Goal: Information Seeking & Learning: Learn about a topic

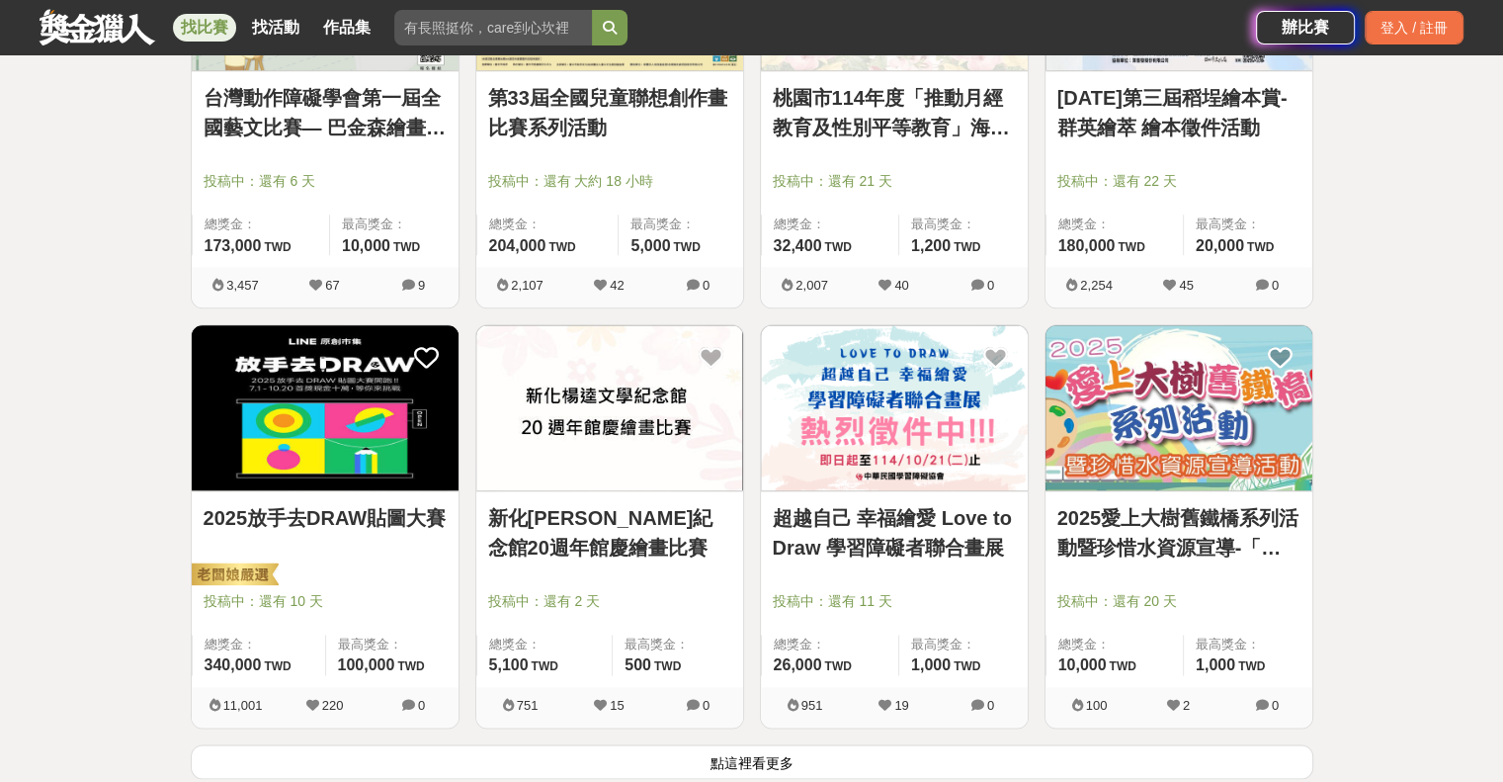
scroll to position [2273, 0]
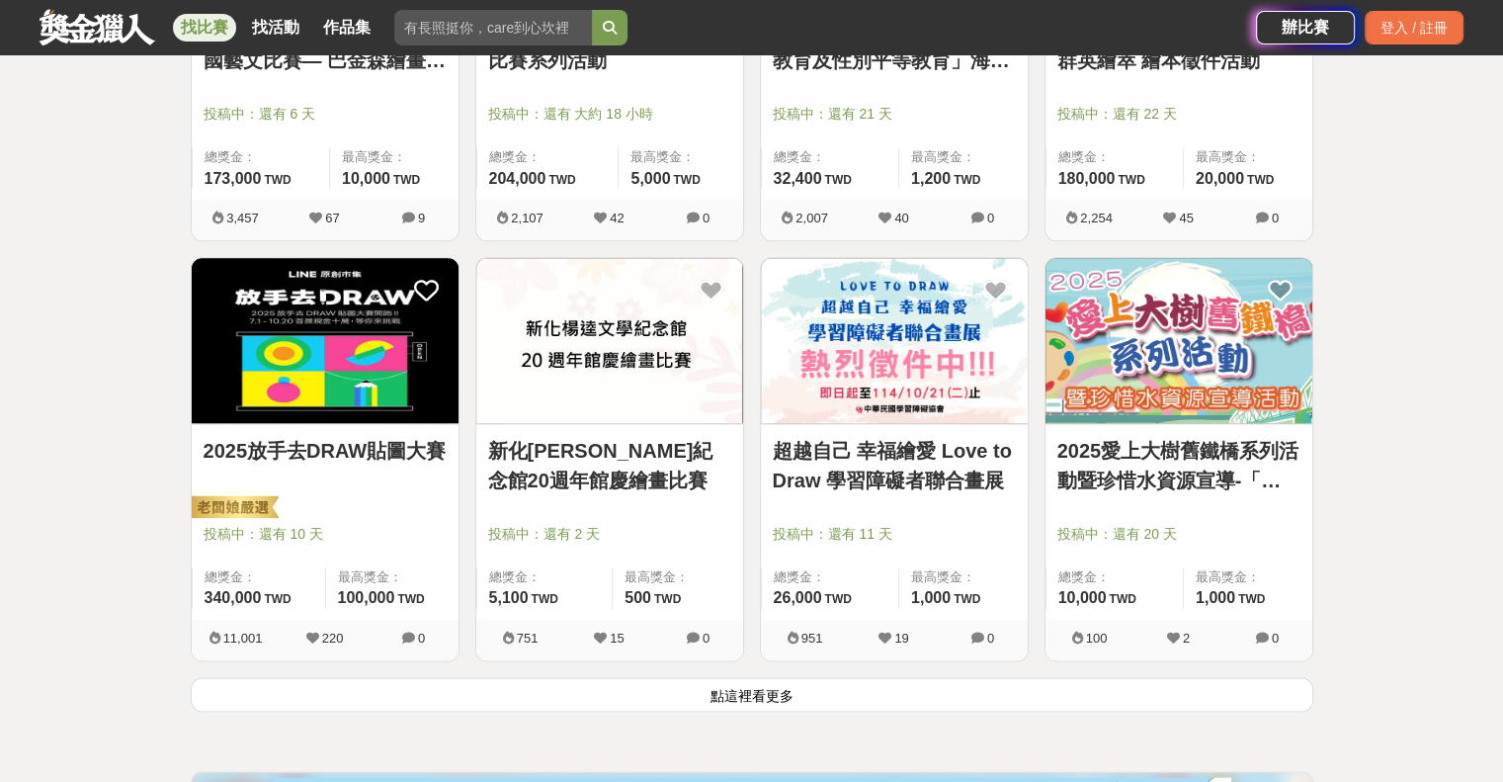
click at [861, 692] on button "點這裡看更多" at bounding box center [752, 694] width 1123 height 35
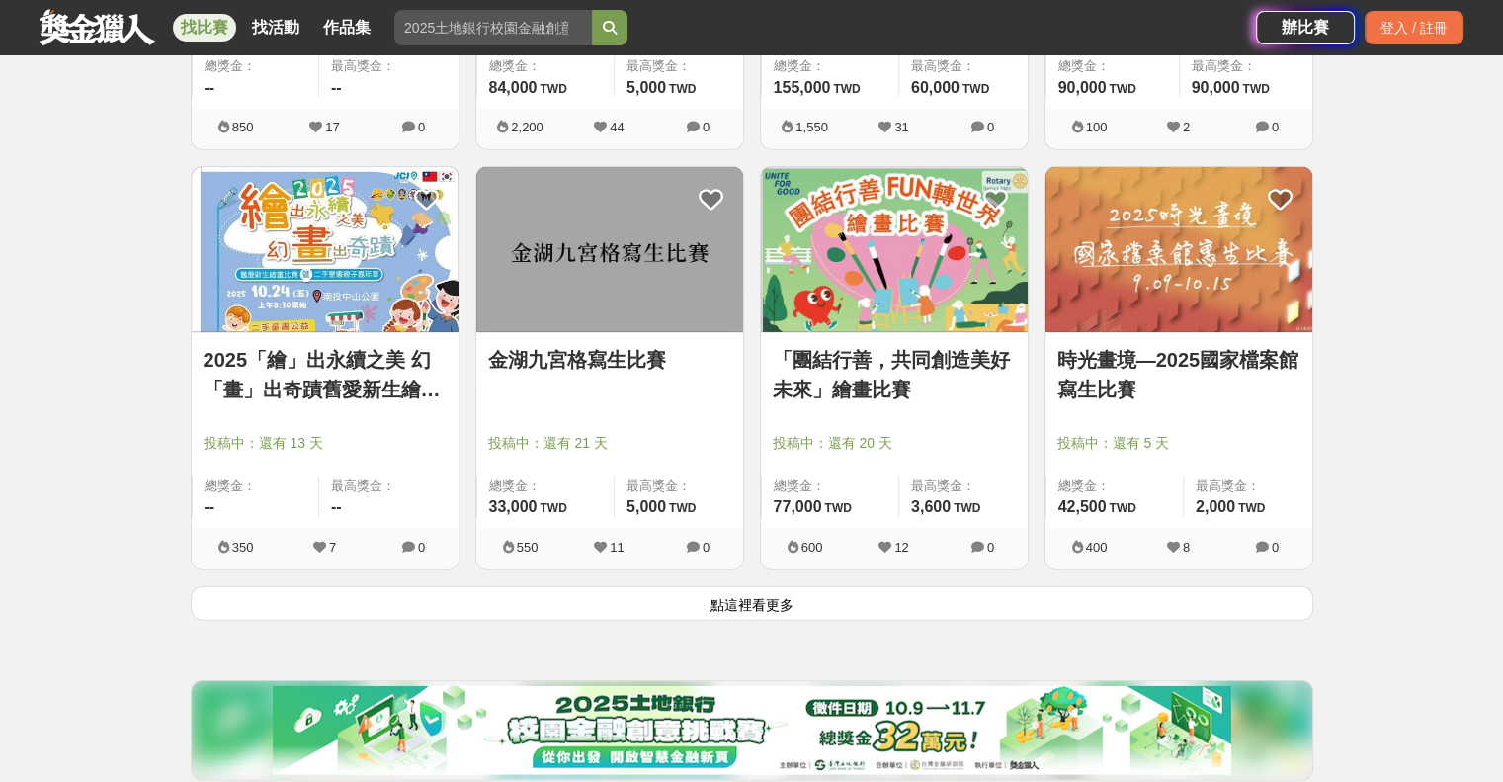
scroll to position [4842, 0]
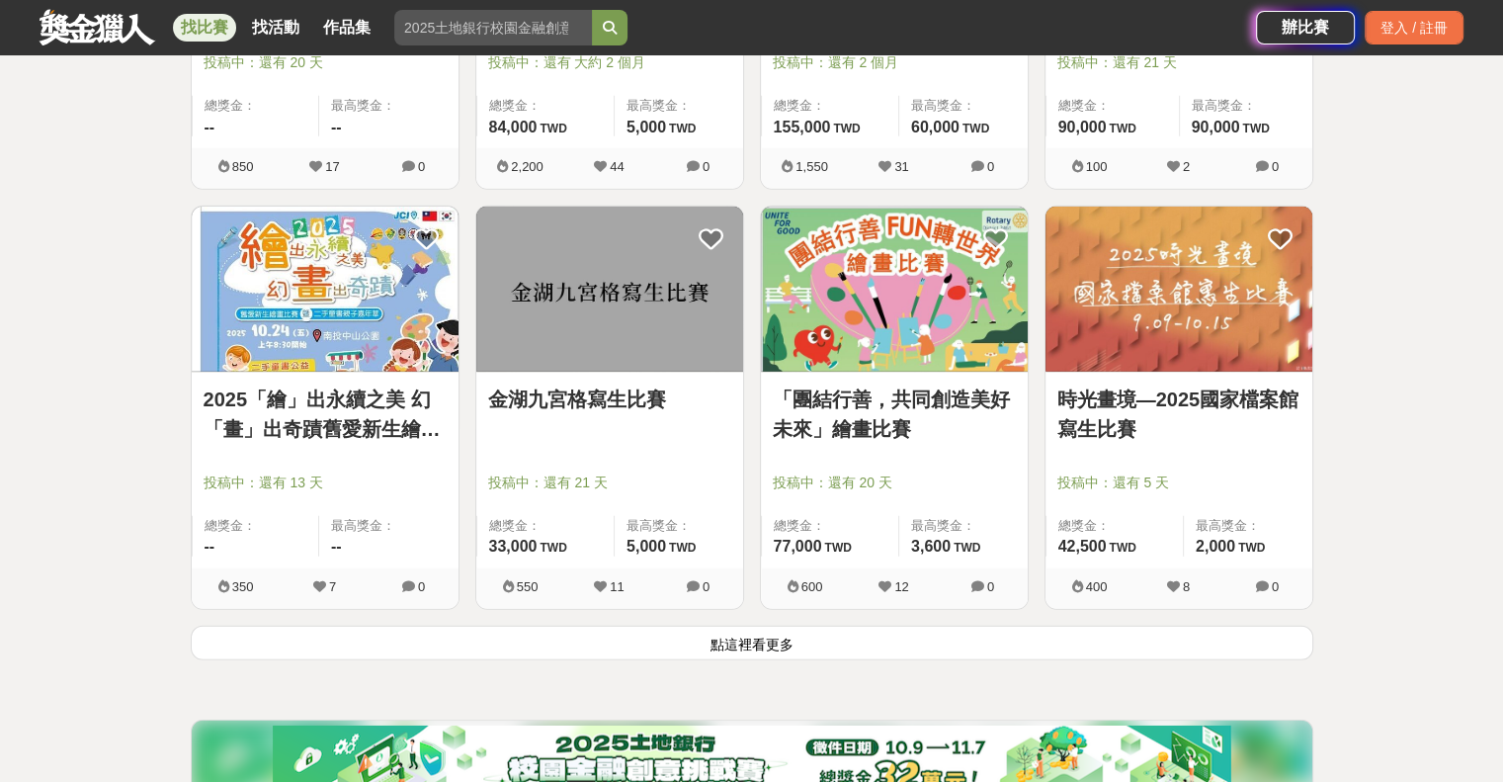
click at [742, 632] on button "點這裡看更多" at bounding box center [752, 643] width 1123 height 35
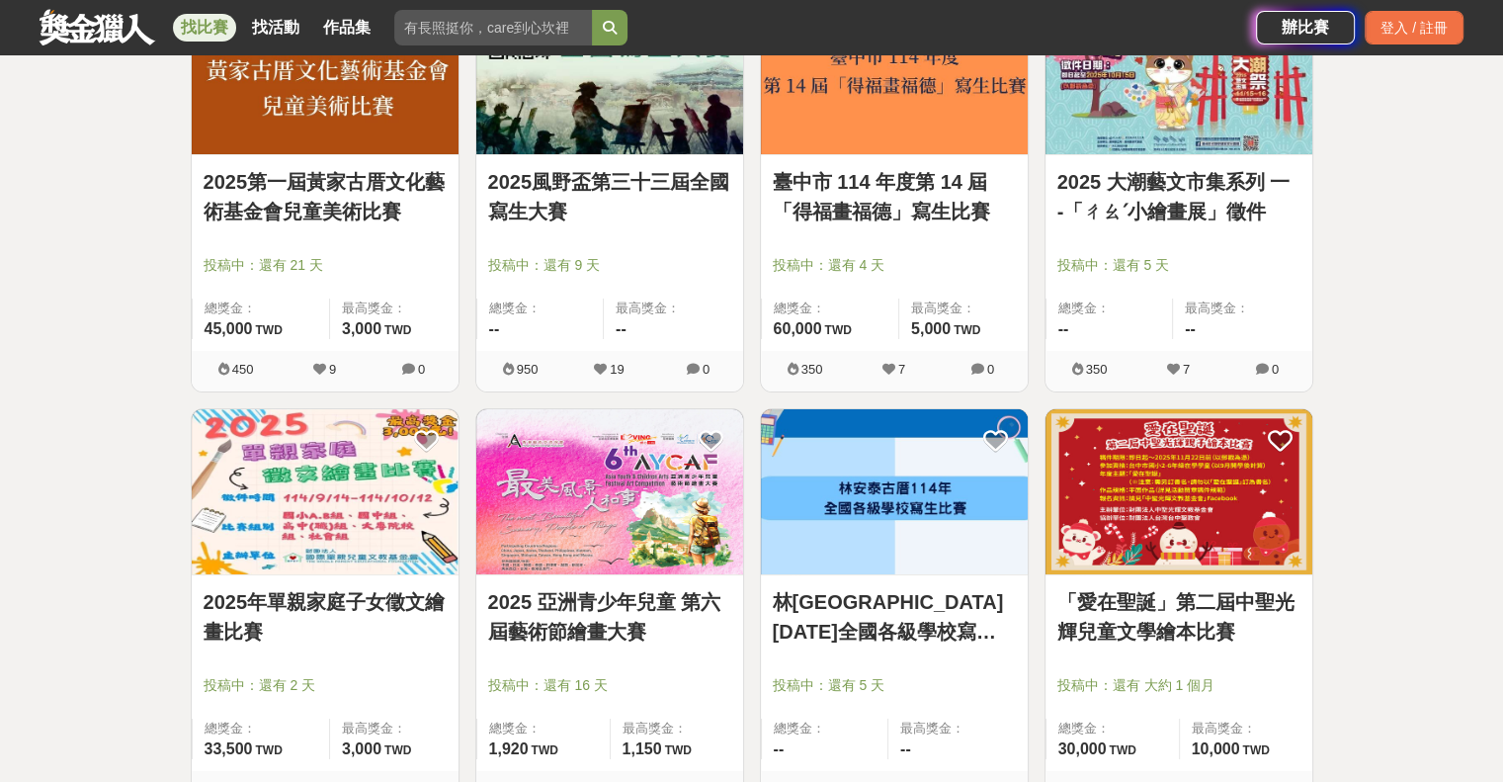
scroll to position [7312, 0]
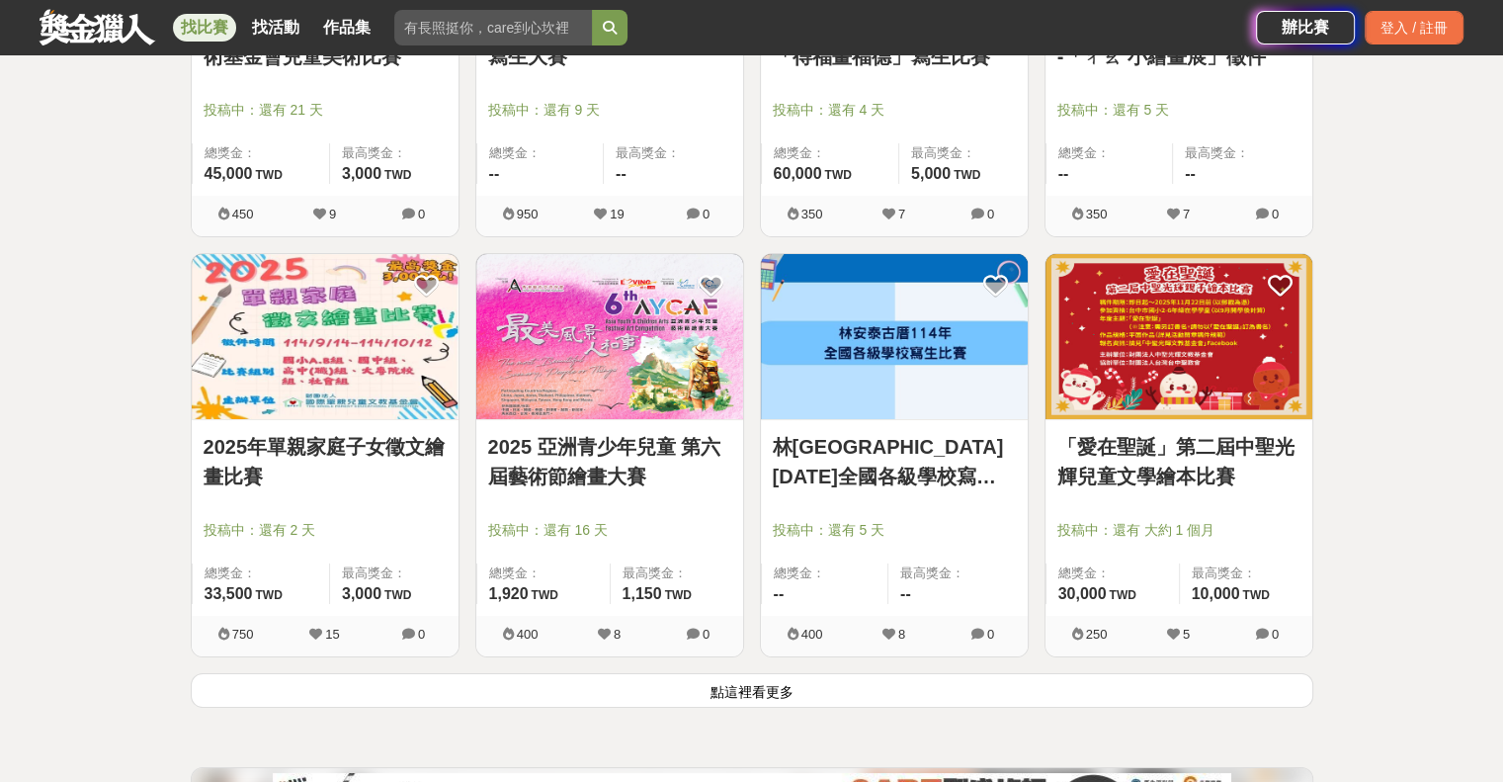
click at [800, 686] on button "點這裡看更多" at bounding box center [752, 690] width 1123 height 35
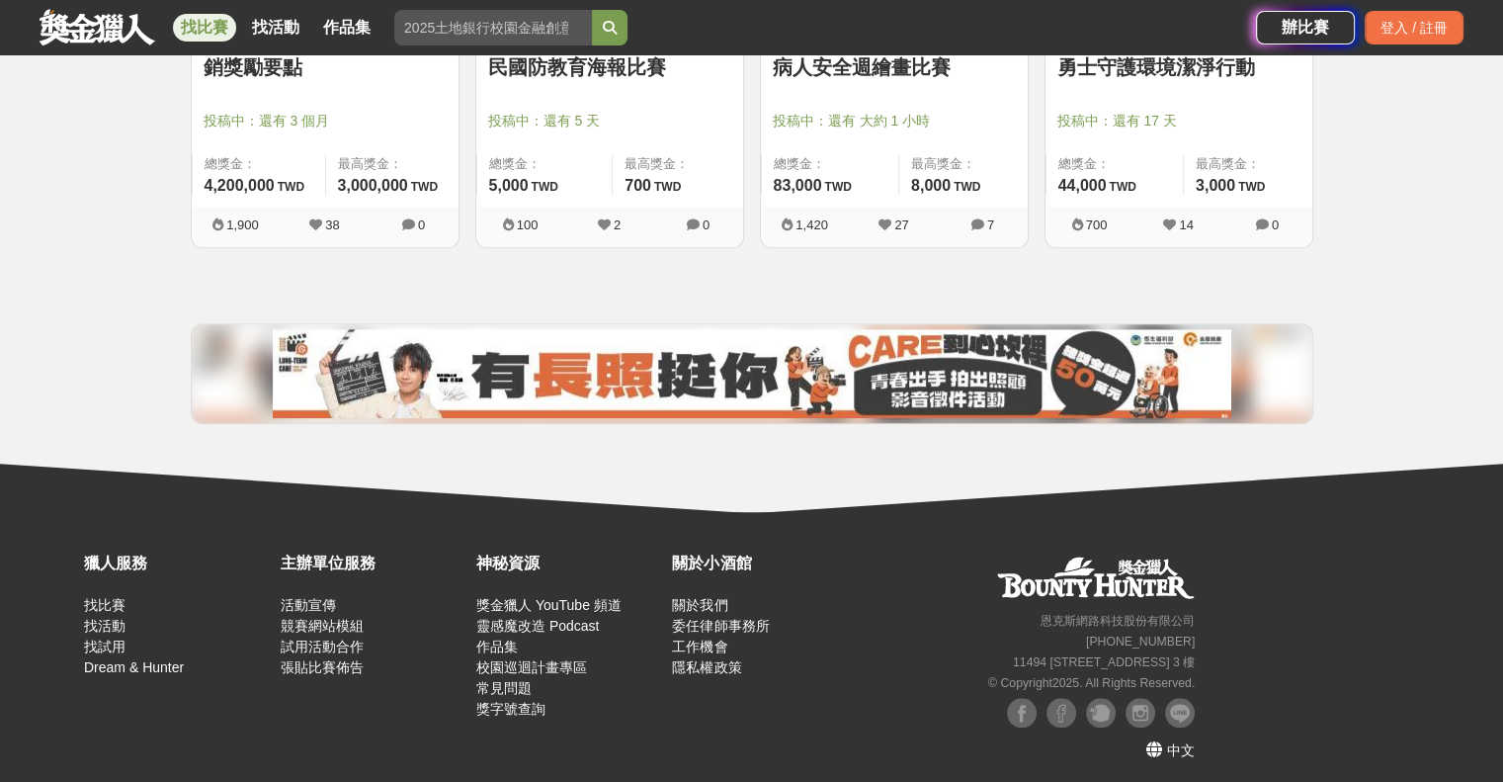
scroll to position [8584, 0]
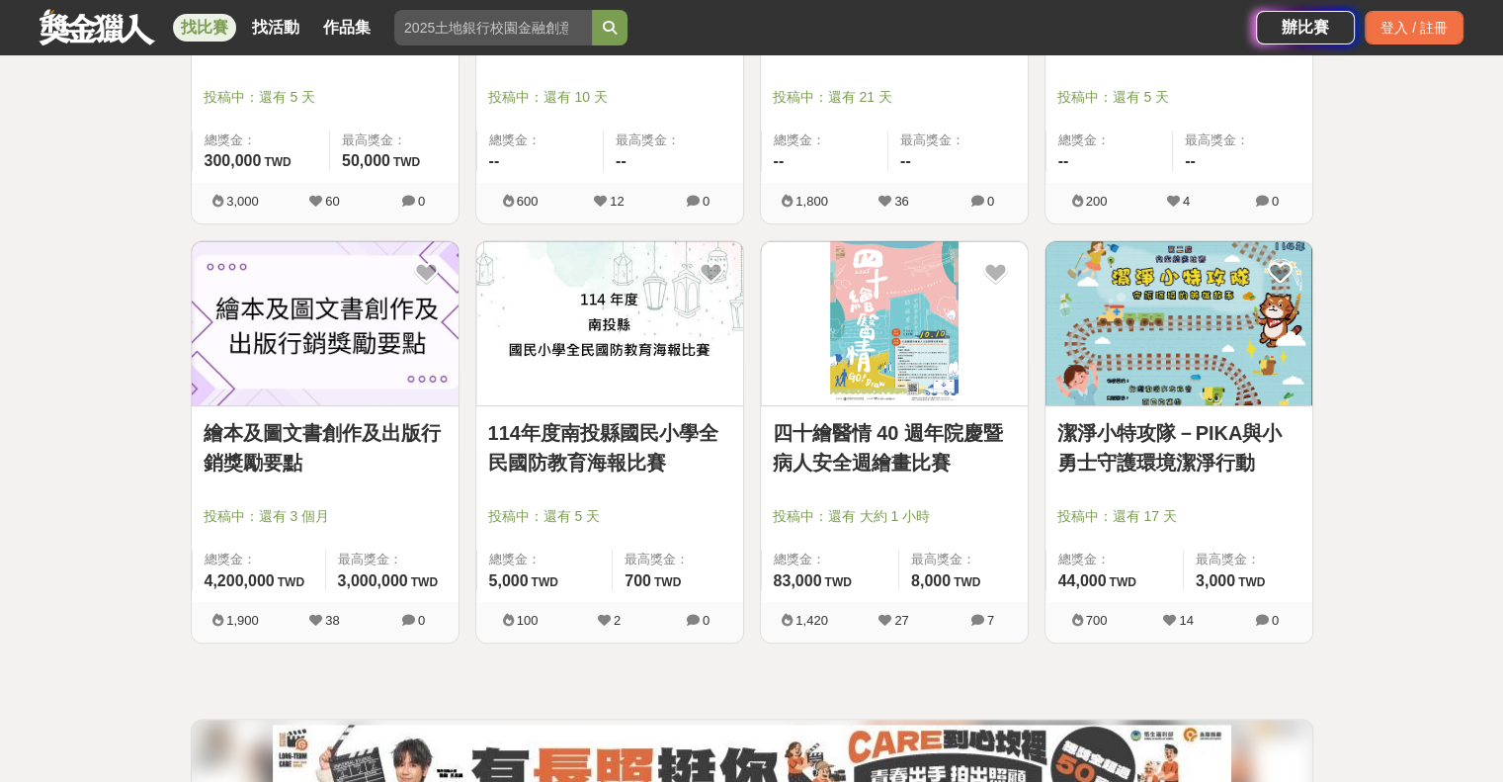
click at [375, 428] on link "繪本及圖文書創作及出版行銷獎勵要點" at bounding box center [325, 447] width 243 height 59
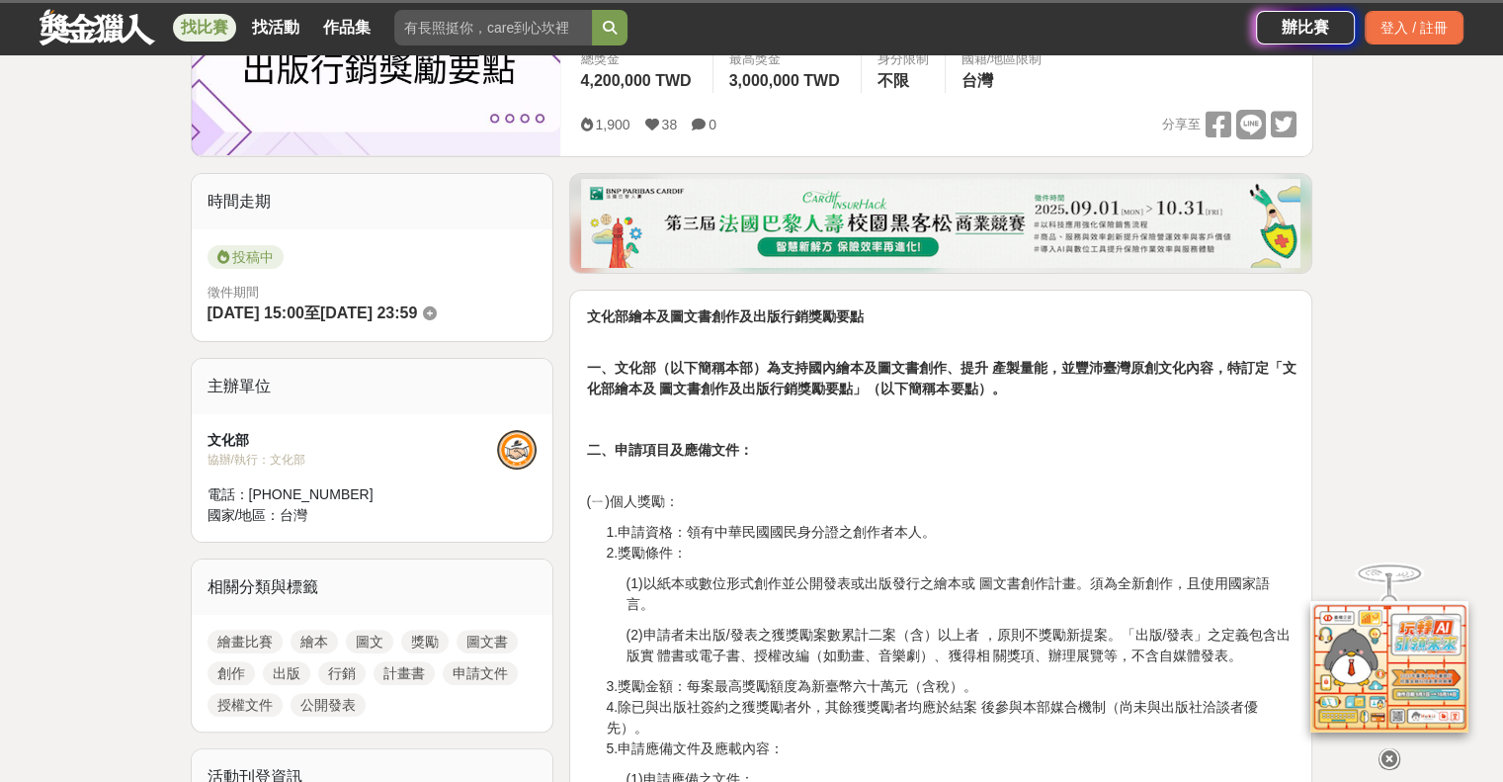
scroll to position [395, 0]
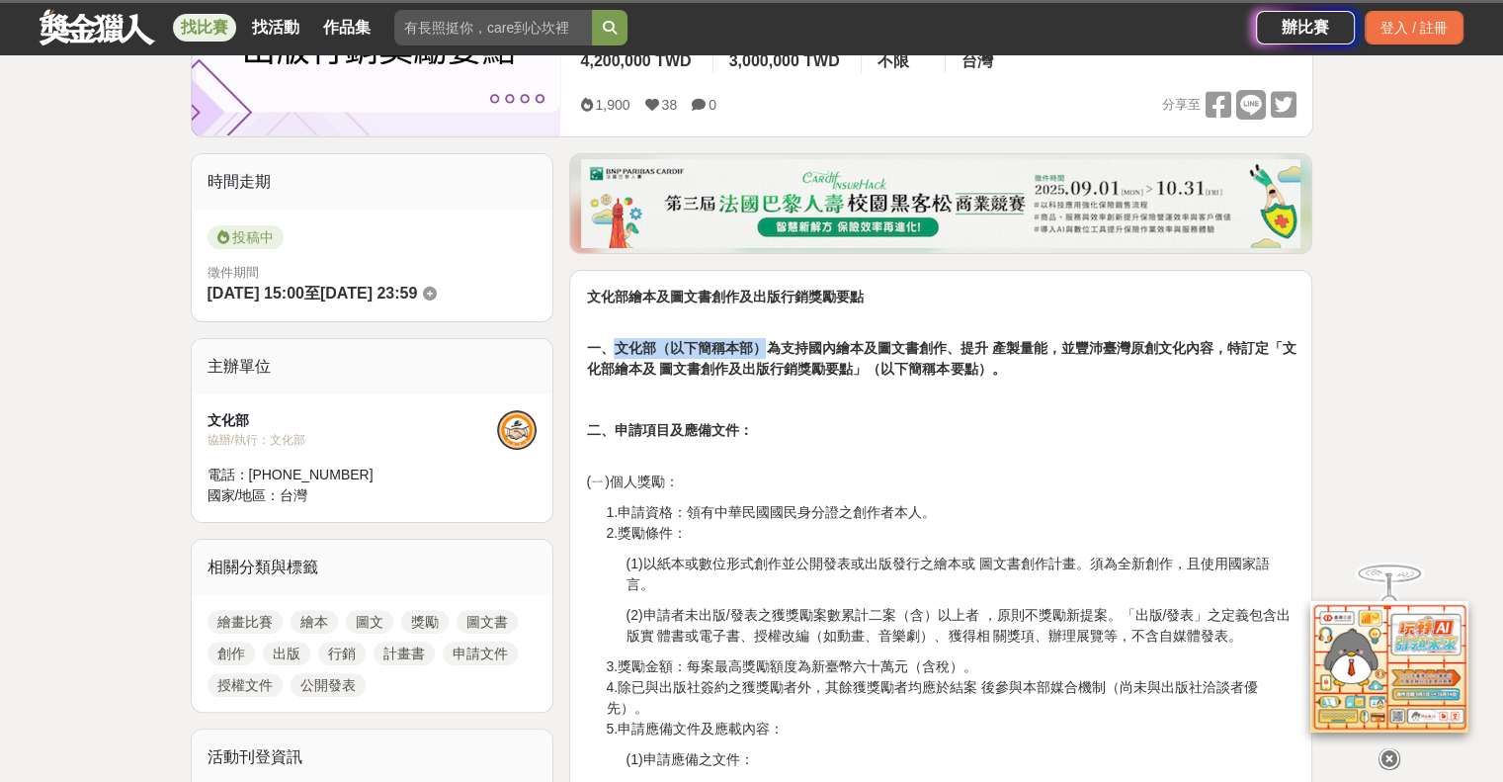
drag, startPoint x: 612, startPoint y: 342, endPoint x: 774, endPoint y: 358, distance: 162.8
click at [762, 355] on strong "一、文化部（以下簡稱本部）為支持國內繪本及圖文書創作、提升 產製量能，並豐沛臺灣原創文化內容，特訂定「文化部繪本及 圖文書創作及出版行銷獎勵要點」（以下簡稱本…" at bounding box center [940, 358] width 709 height 37
drag, startPoint x: 872, startPoint y: 372, endPoint x: 886, endPoint y: 371, distance: 14.9
click at [885, 371] on strong "一、文化部（以下簡稱本部）為支持國內繪本及圖文書創作、提升 產製量能，並豐沛臺灣原創文化內容，特訂定「文化部繪本及 圖文書創作及出版行銷獎勵要點」（以下簡稱本…" at bounding box center [940, 358] width 709 height 37
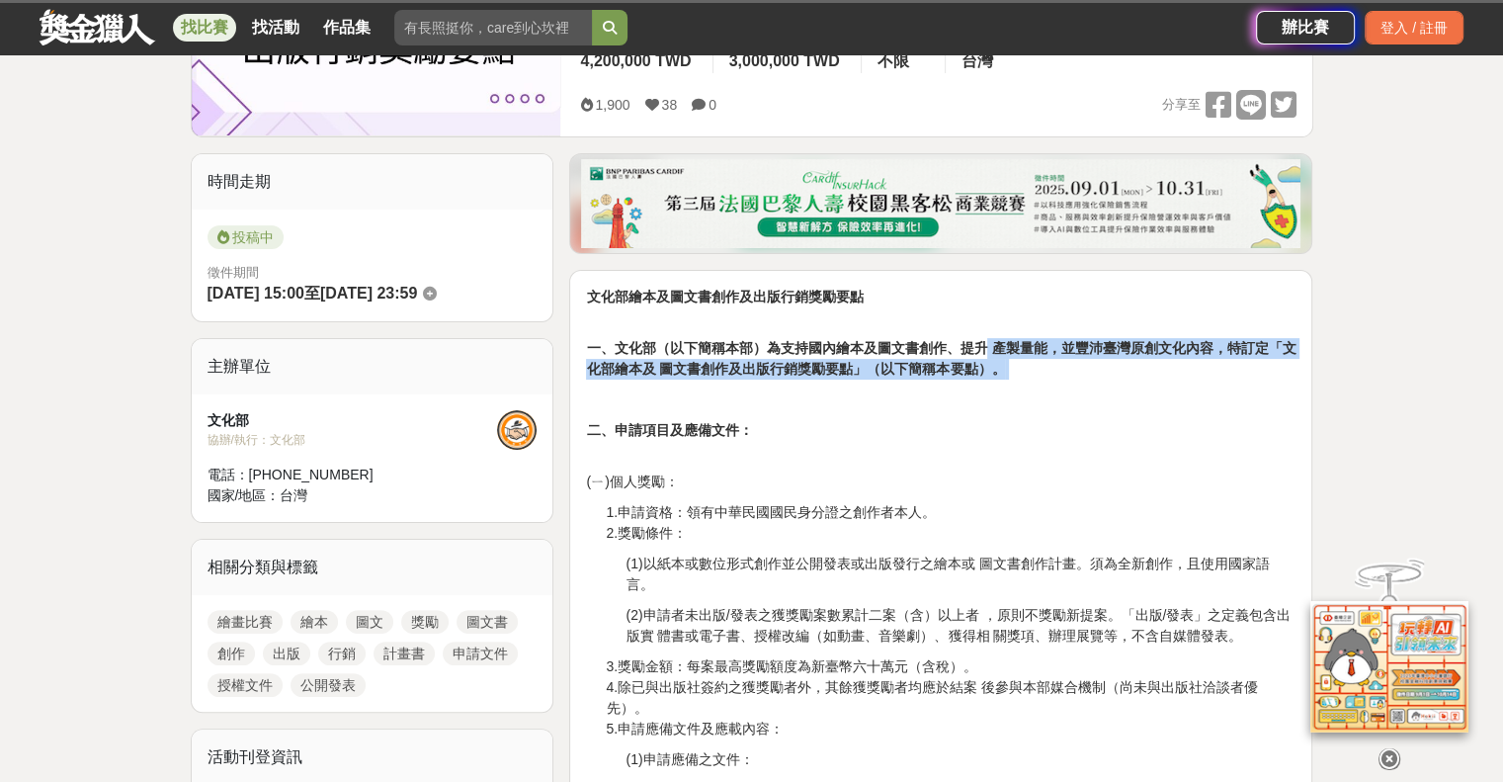
drag, startPoint x: 988, startPoint y: 345, endPoint x: 1184, endPoint y: 406, distance: 205.0
click at [1176, 371] on p "一、文化部（以下簡稱本部）為支持國內繪本及圖文書創作、提升 產製量能，並豐沛臺灣原創文化內容，特訂定「文化部繪本及 圖文書創作及出版行銷獎勵要點」（以下簡稱本…" at bounding box center [940, 348] width 709 height 62
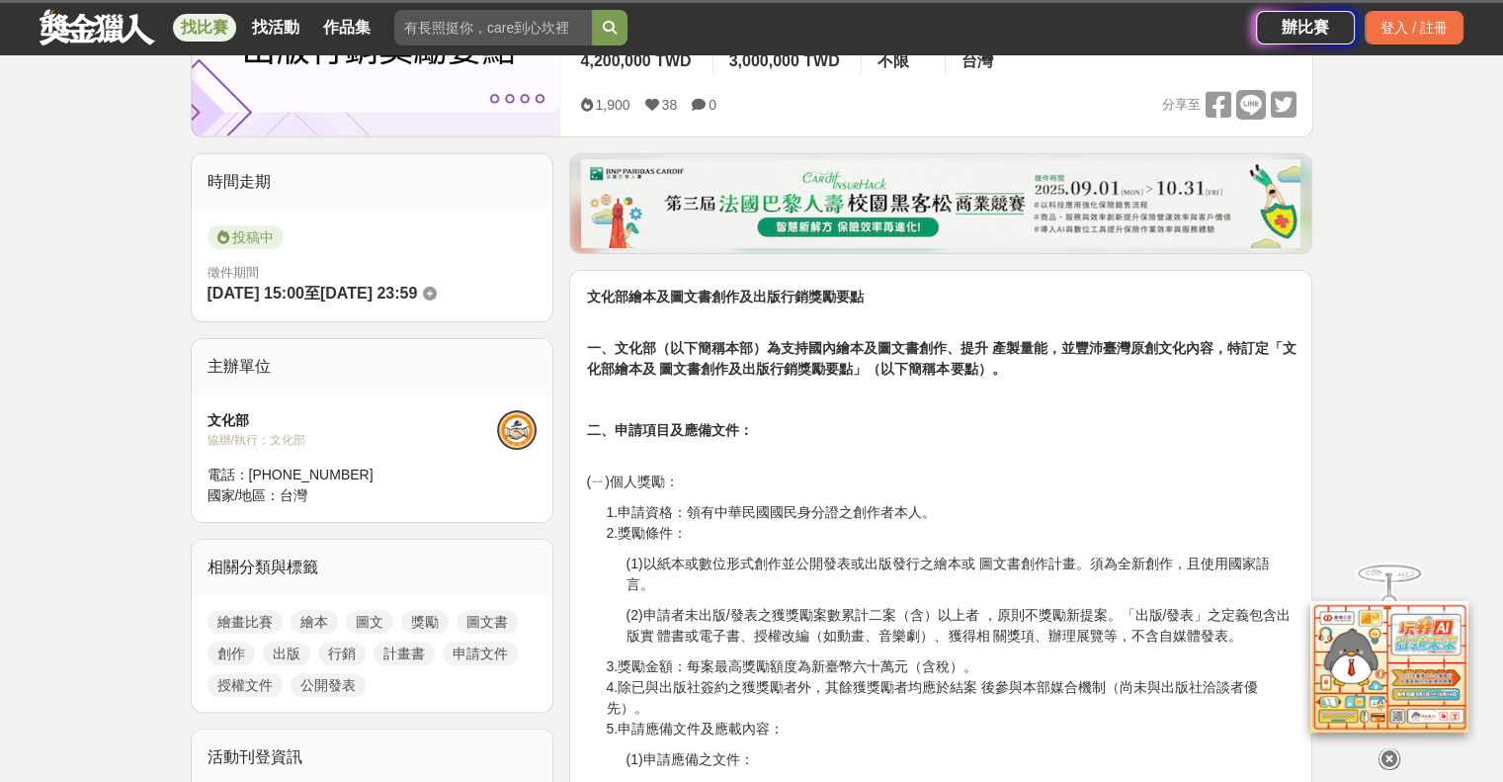
click at [1182, 420] on p "二、申請項目及應備文件：" at bounding box center [940, 441] width 709 height 42
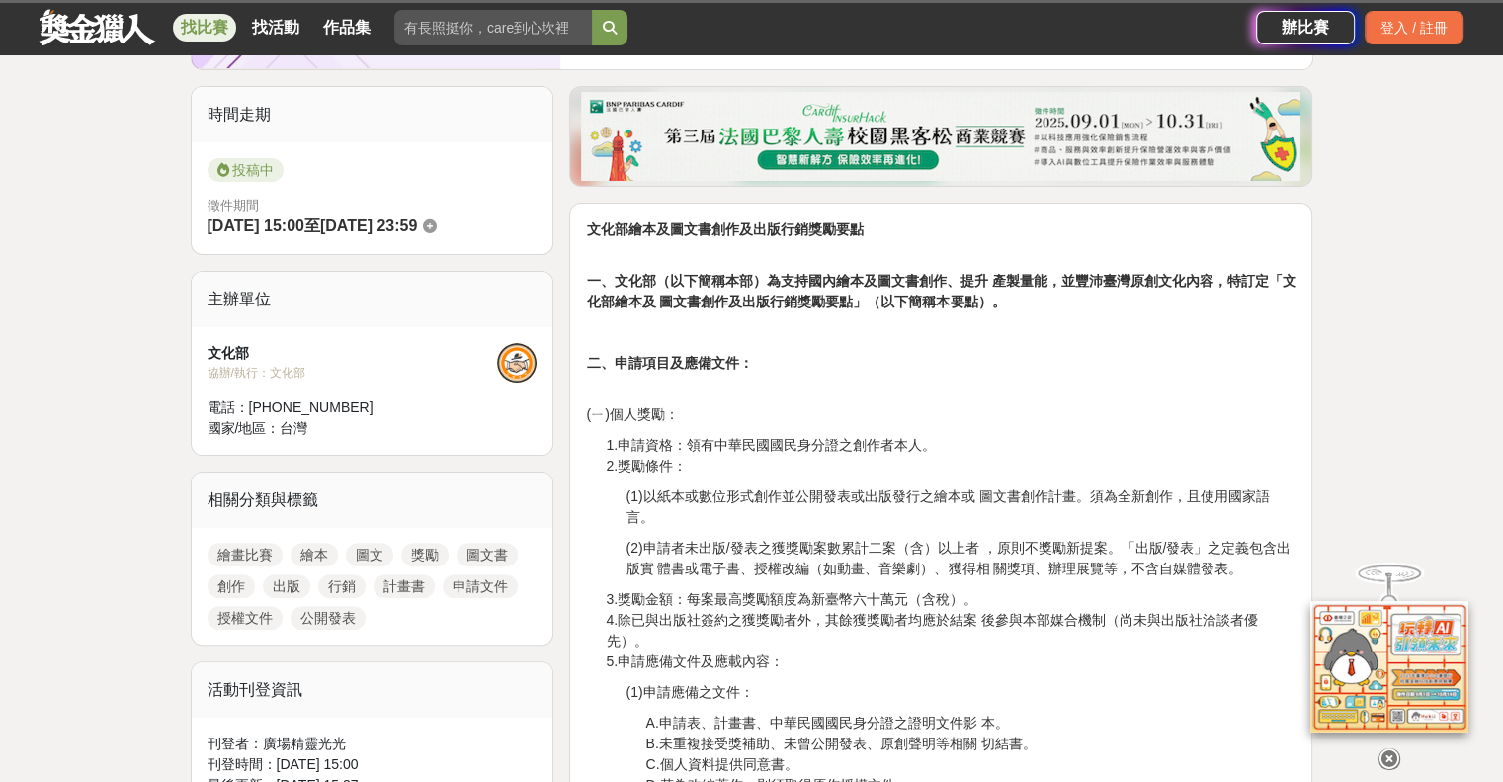
scroll to position [593, 0]
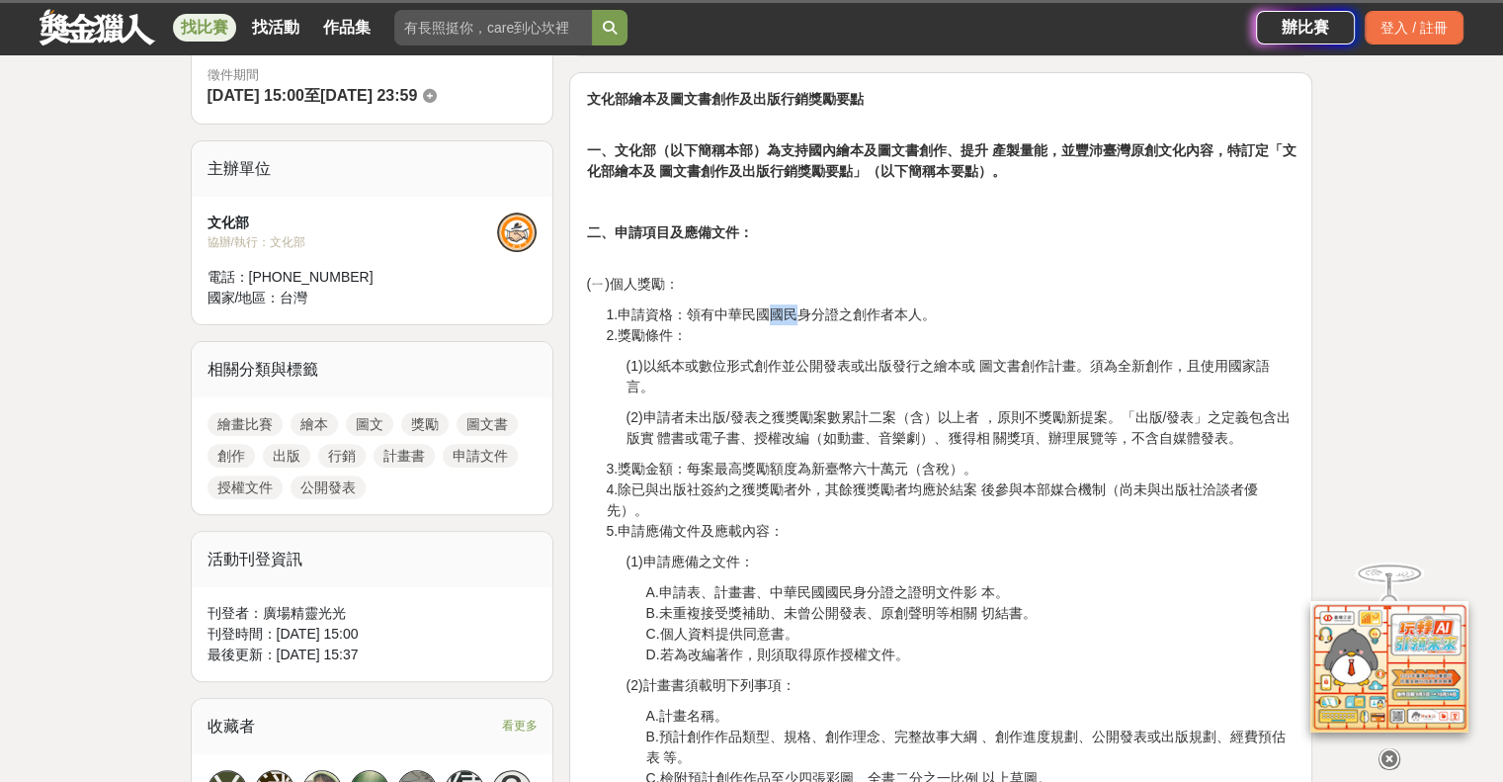
drag, startPoint x: 764, startPoint y: 315, endPoint x: 800, endPoint y: 315, distance: 36.6
click at [800, 315] on p "1.申請資格：領有中華民國國民身分證之創作者本人。 2.獎勵條件：" at bounding box center [951, 325] width 690 height 42
click at [748, 407] on p "(2)申請者未出版/發表之獲獎勵案數累計二案（含）以上者 ，原則不獎勵新提案。「出版/發表」之定義包含出版實 體書或電子書、授權改編（如動畫、音樂劇）、獲得相…" at bounding box center [961, 428] width 670 height 42
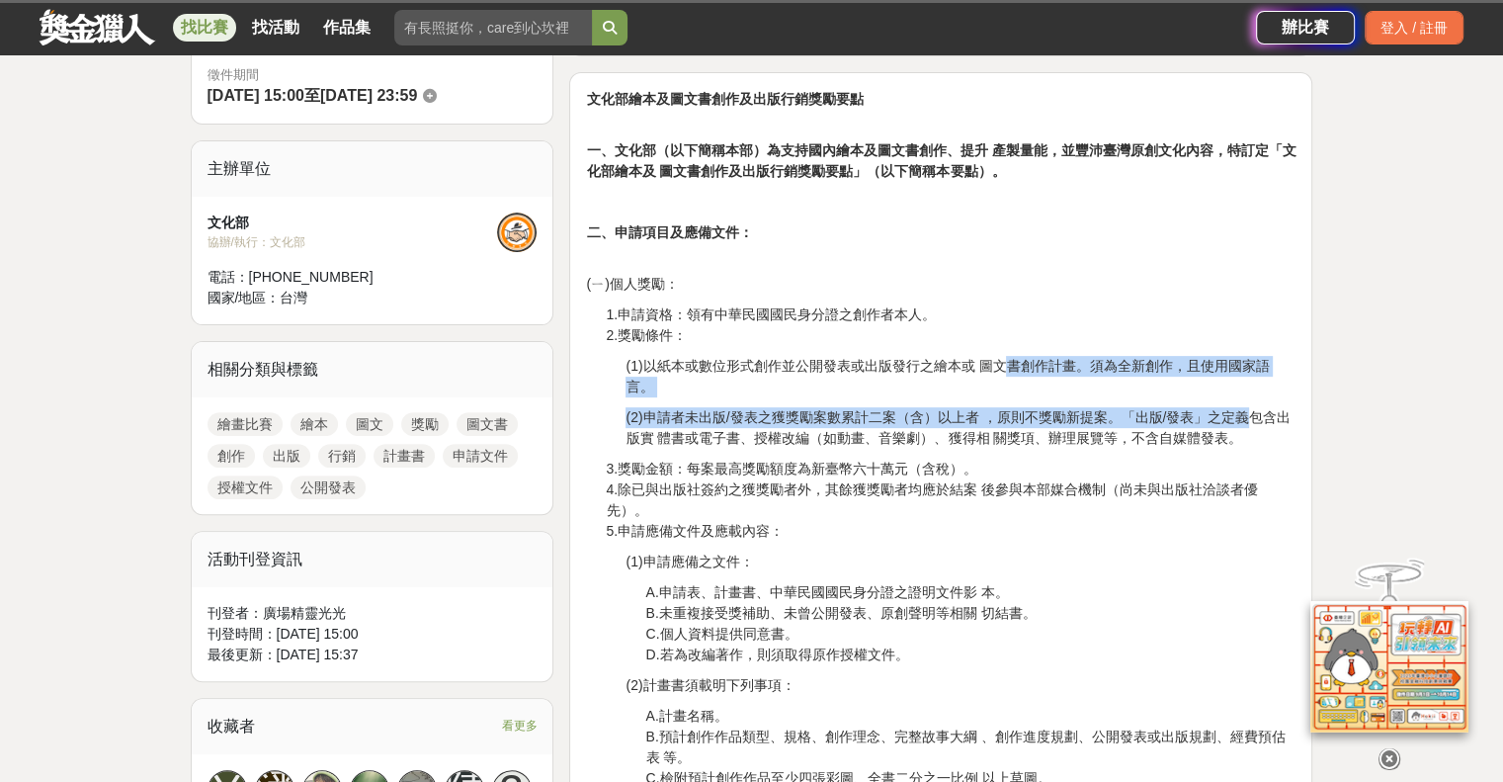
drag, startPoint x: 1115, startPoint y: 380, endPoint x: 1249, endPoint y: 378, distance: 134.4
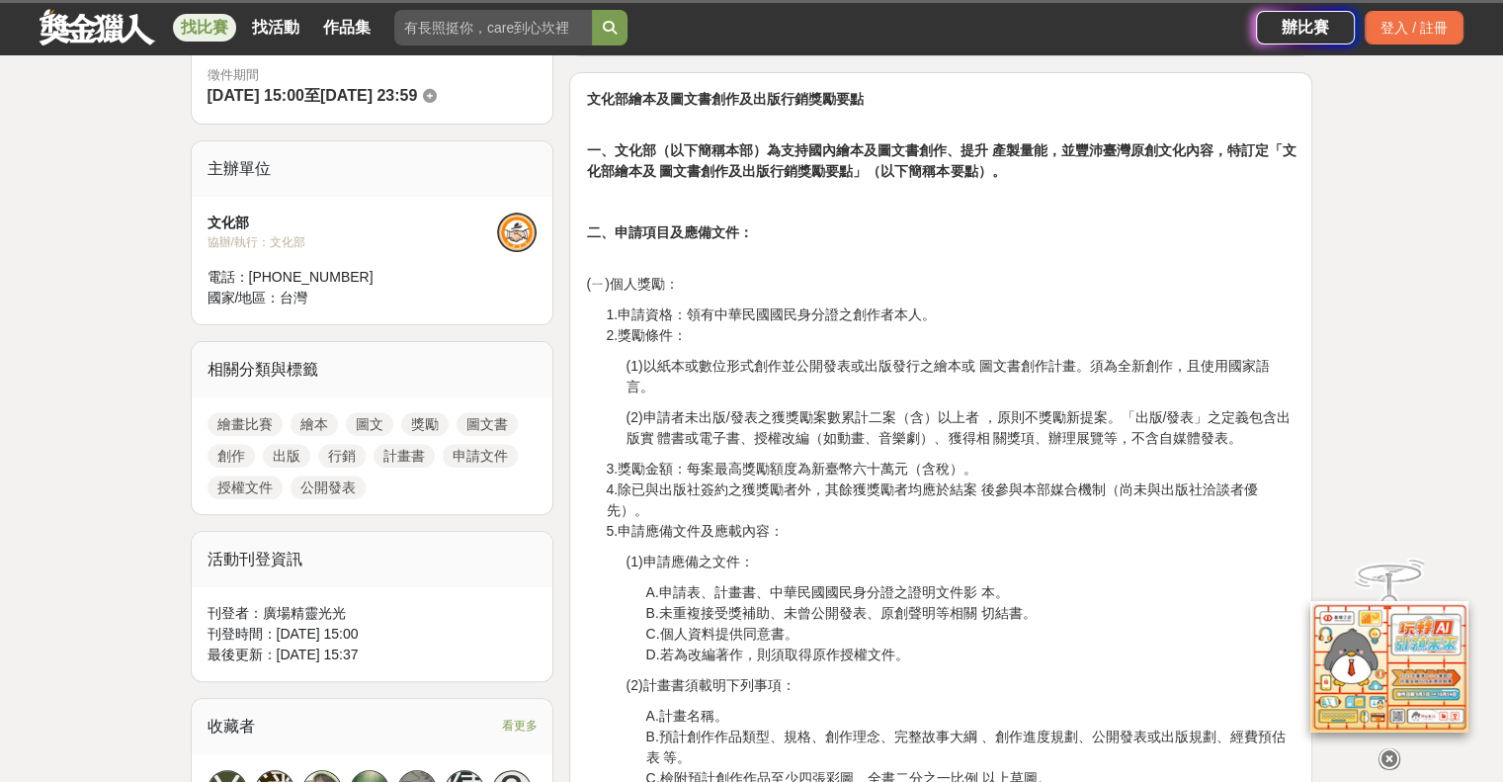
click at [1194, 489] on p "3.獎勵金額：每案最高獎勵額度為新臺幣六十萬元（含稅）。 4.除已與出版社簽約之獲獎勵者外，其餘獲獎勵者均應於結案 後參與本部媒合機制（尚未與出版社洽談者優先…" at bounding box center [951, 500] width 690 height 83
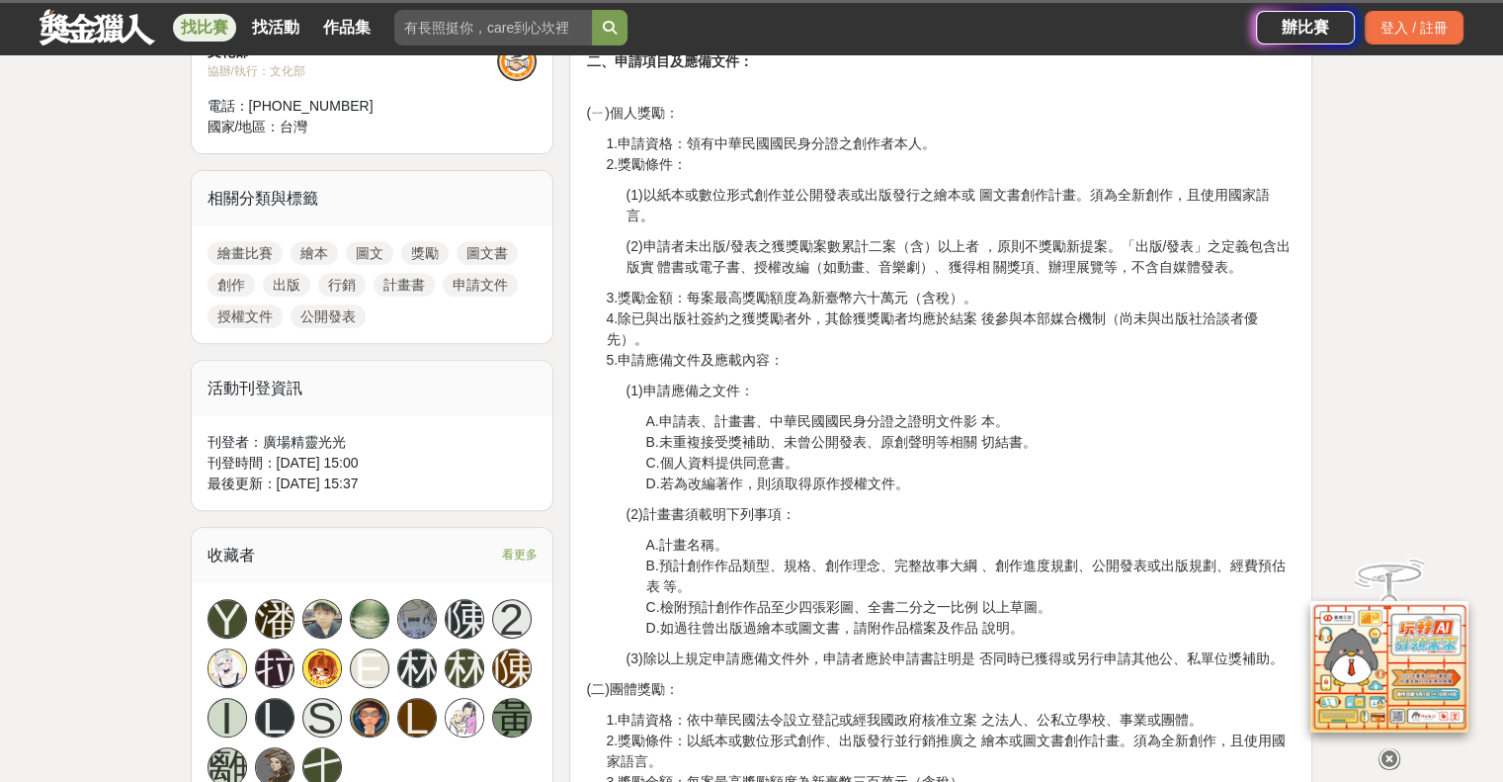
scroll to position [791, 0]
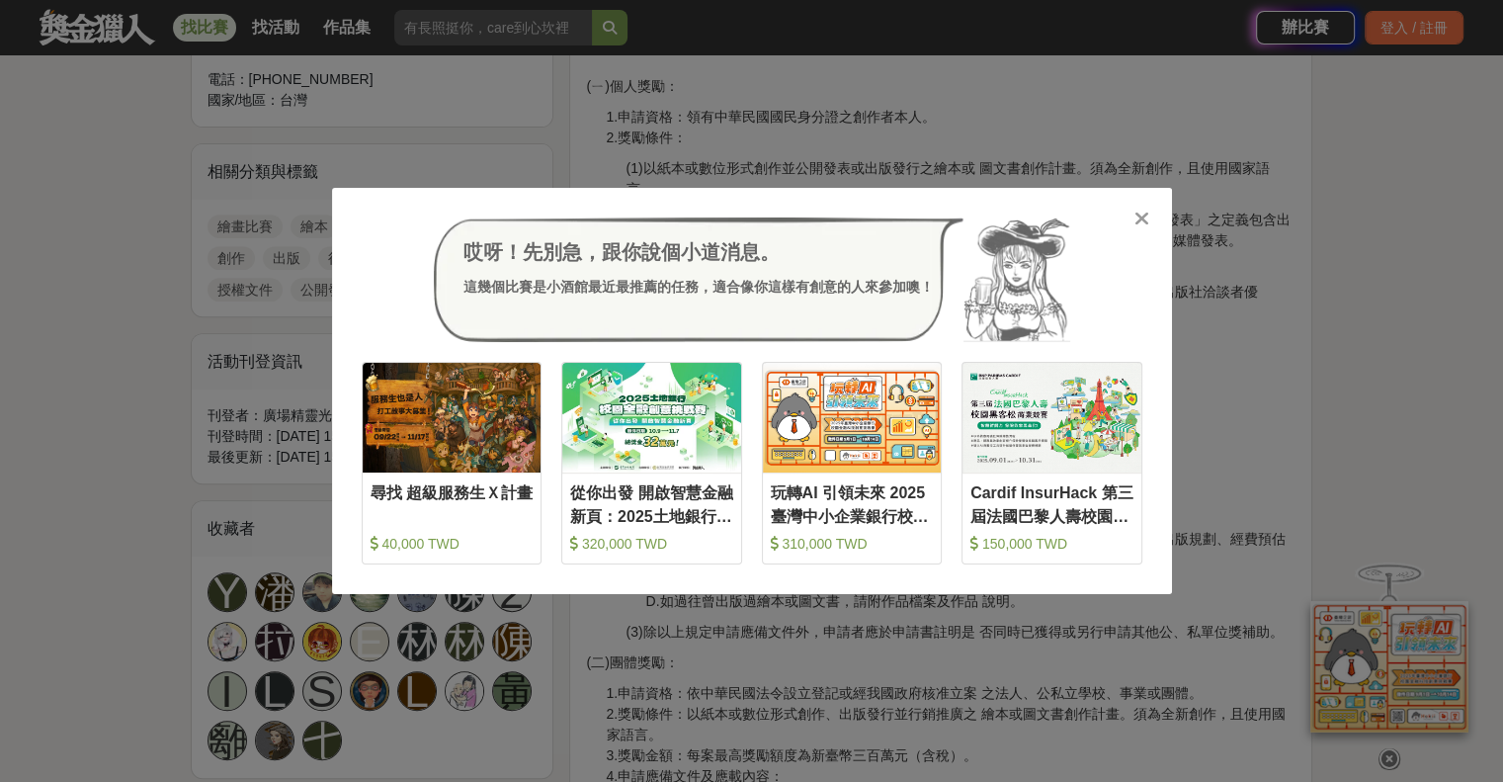
click at [1138, 228] on icon at bounding box center [1141, 219] width 15 height 20
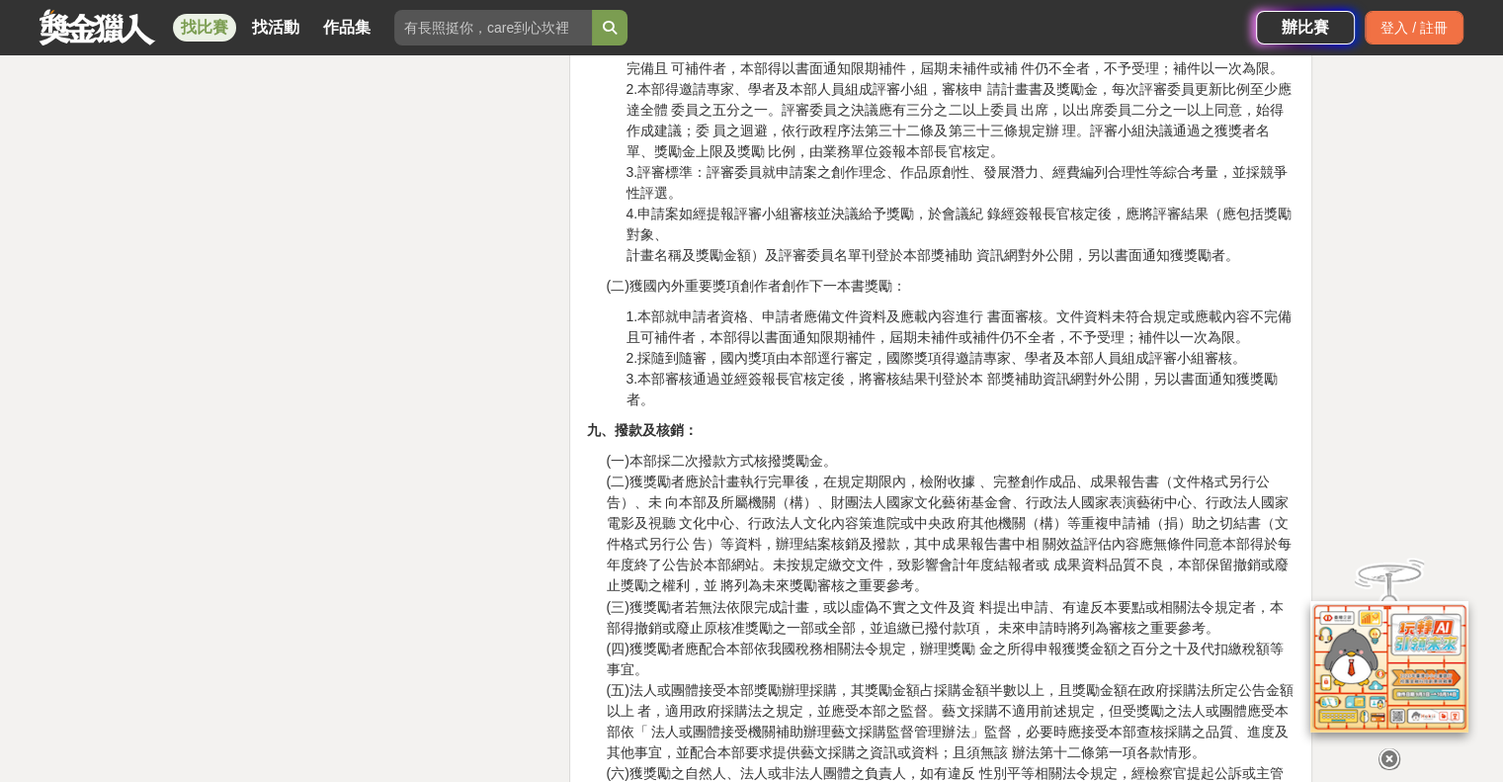
scroll to position [3162, 0]
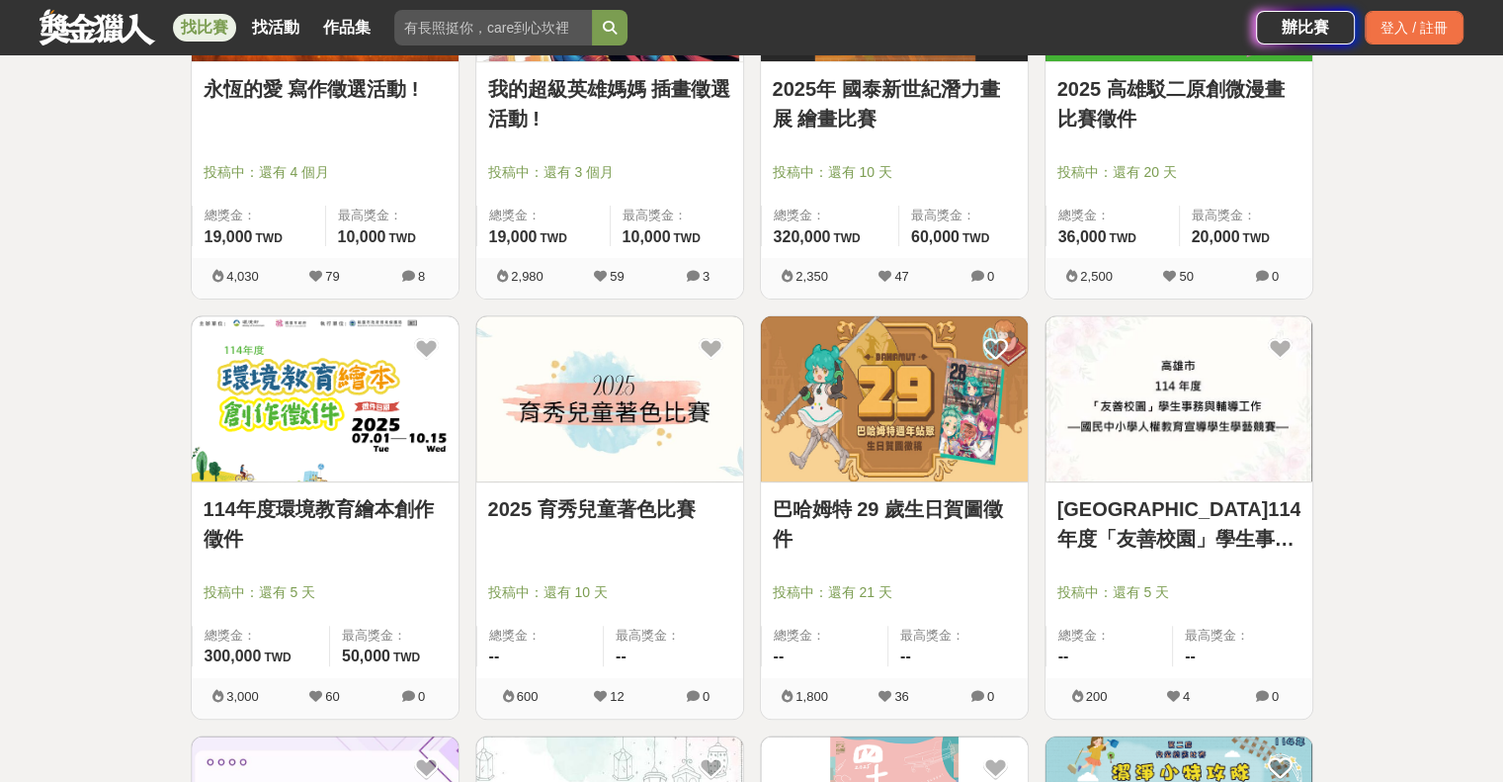
scroll to position [8090, 0]
click at [830, 371] on img at bounding box center [894, 397] width 267 height 165
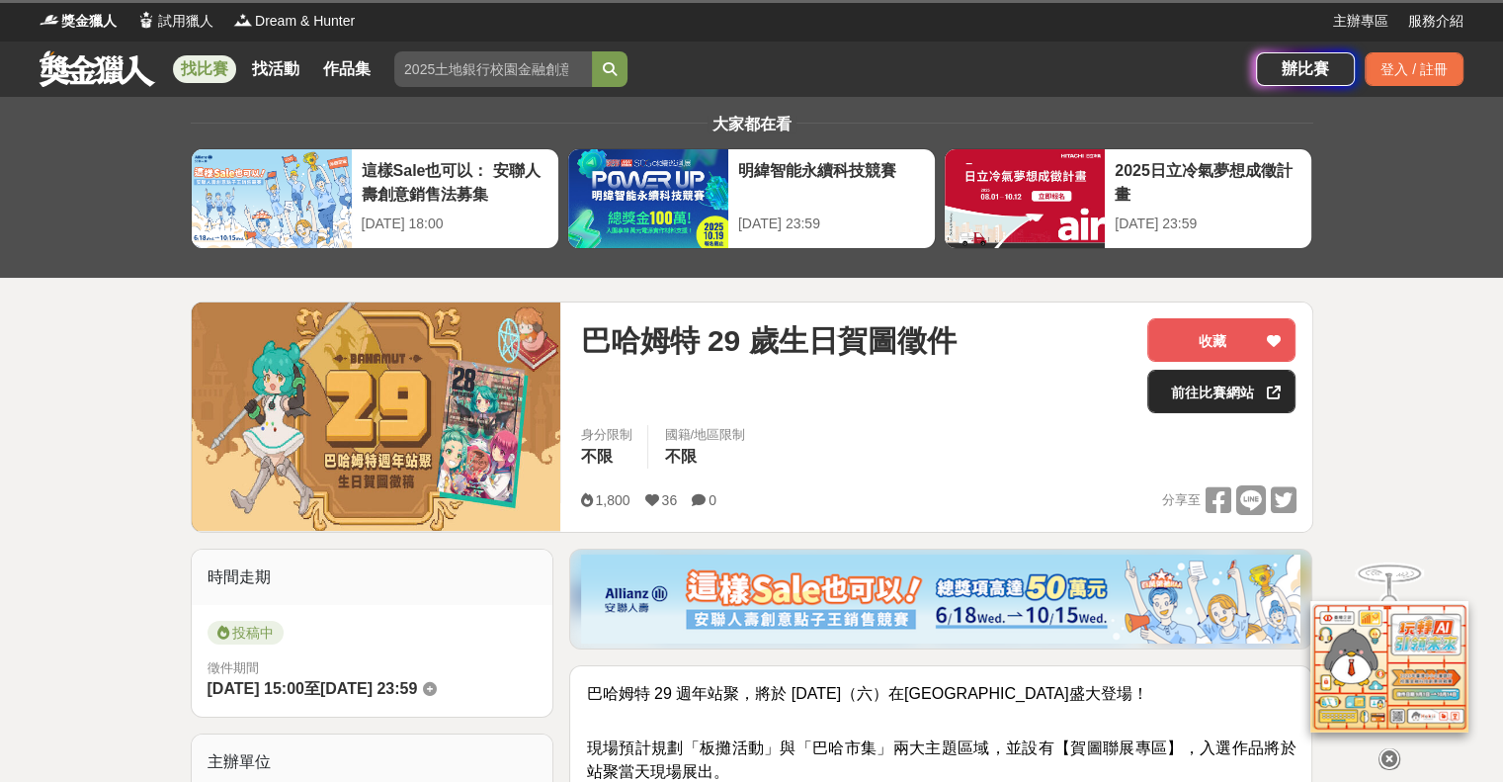
click at [1258, 392] on link "前往比賽網站" at bounding box center [1221, 391] width 148 height 43
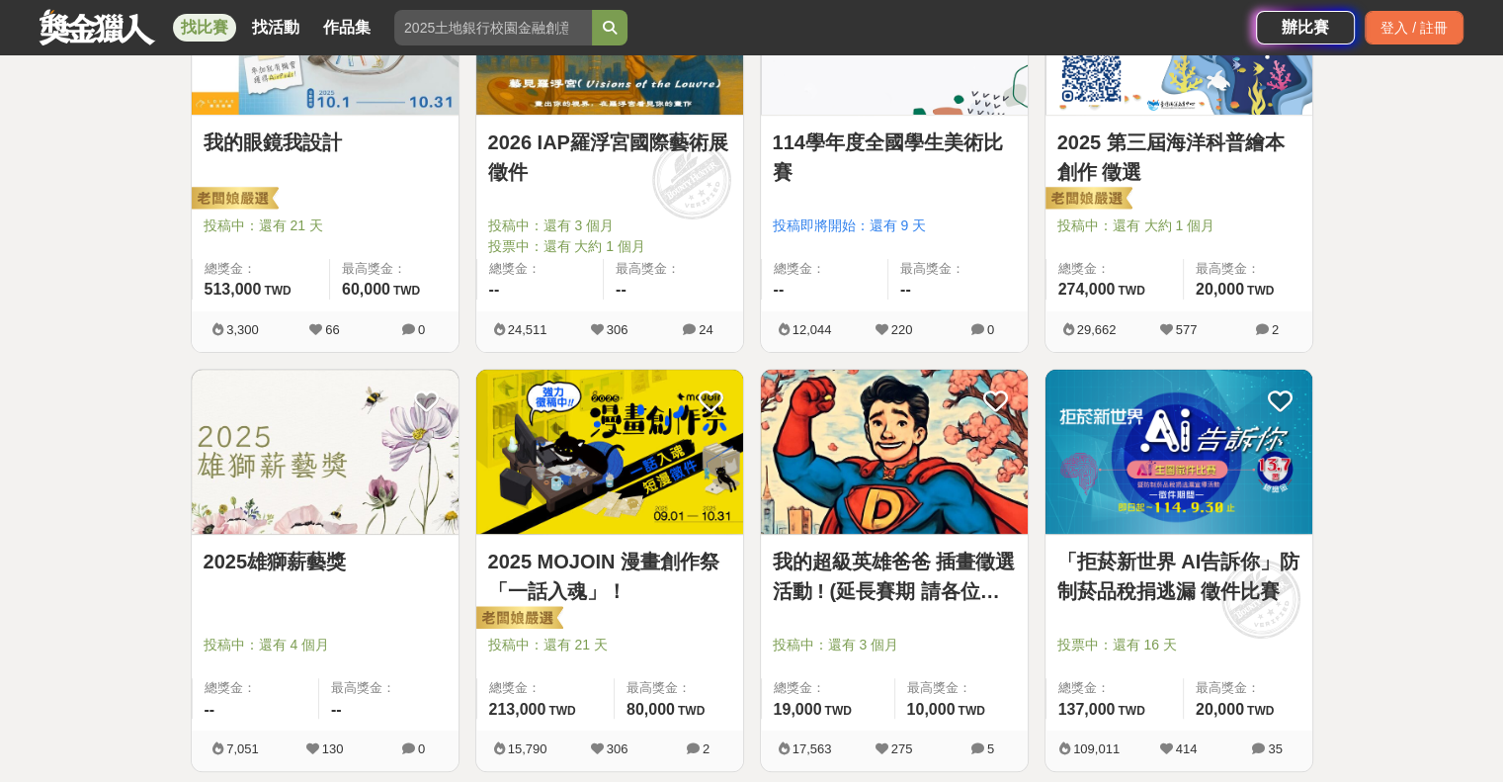
scroll to position [185, 0]
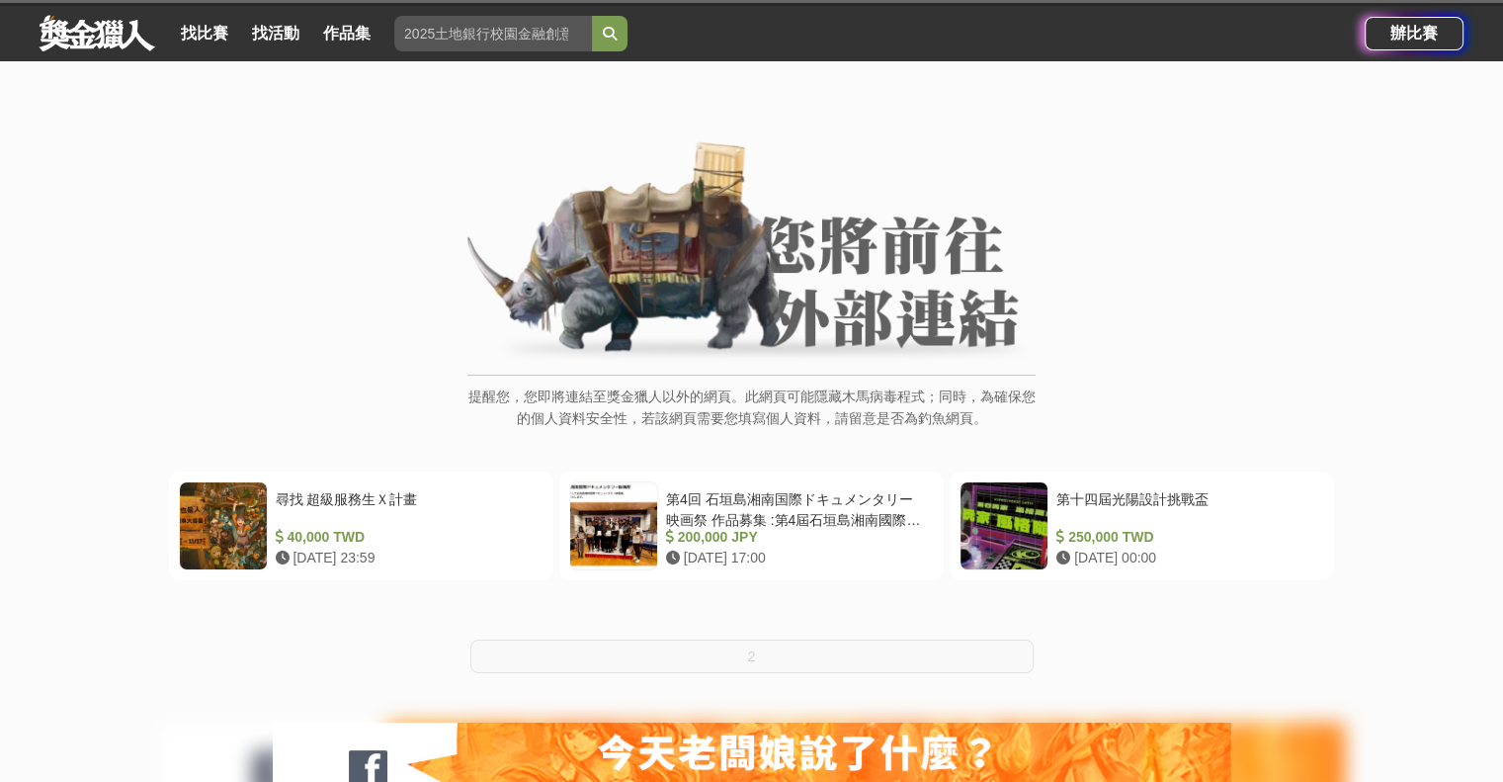
scroll to position [99, 0]
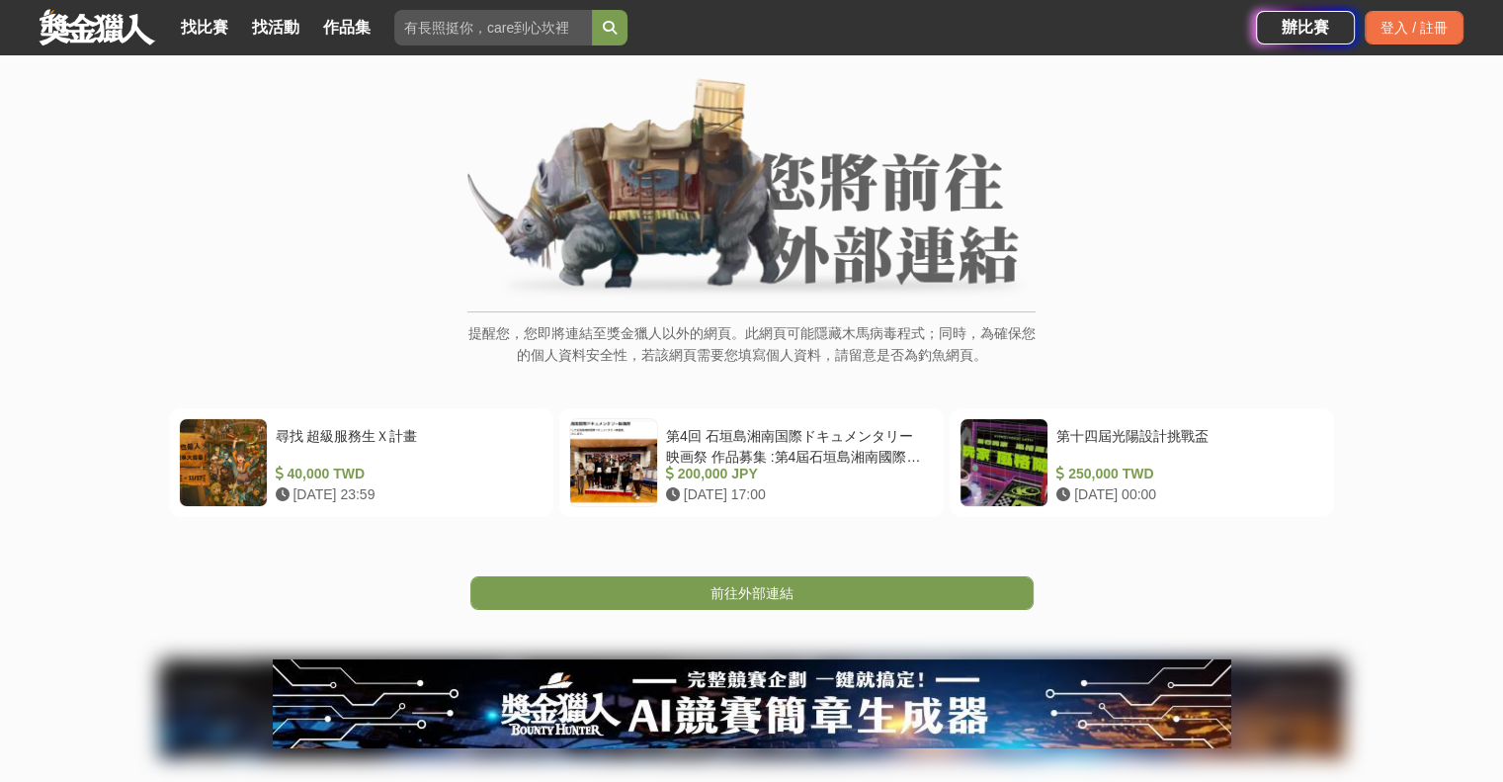
click at [775, 587] on span "前往外部連結" at bounding box center [751, 593] width 83 height 16
